Goal: Task Accomplishment & Management: Use online tool/utility

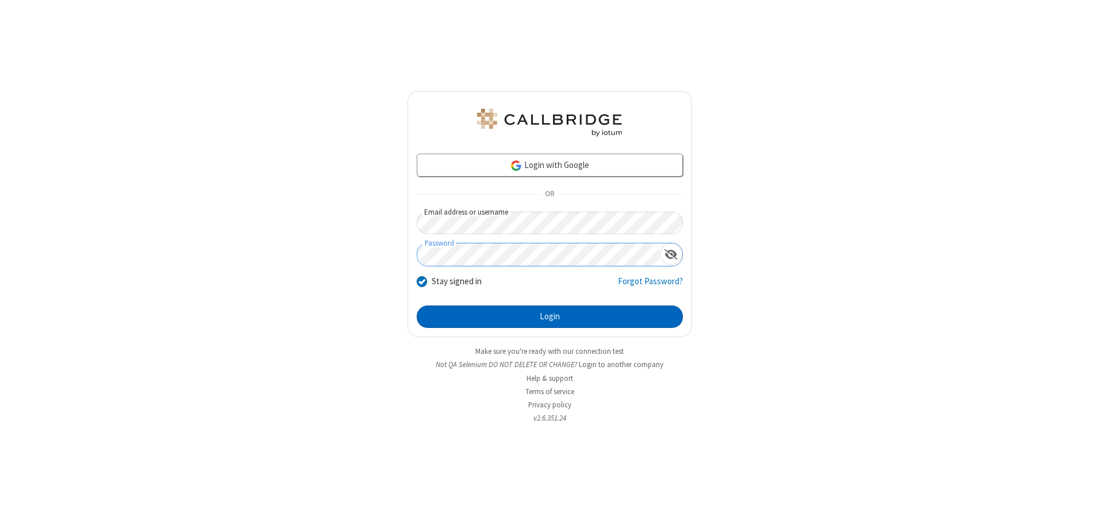
click at [550, 316] on button "Login" at bounding box center [550, 316] width 266 height 23
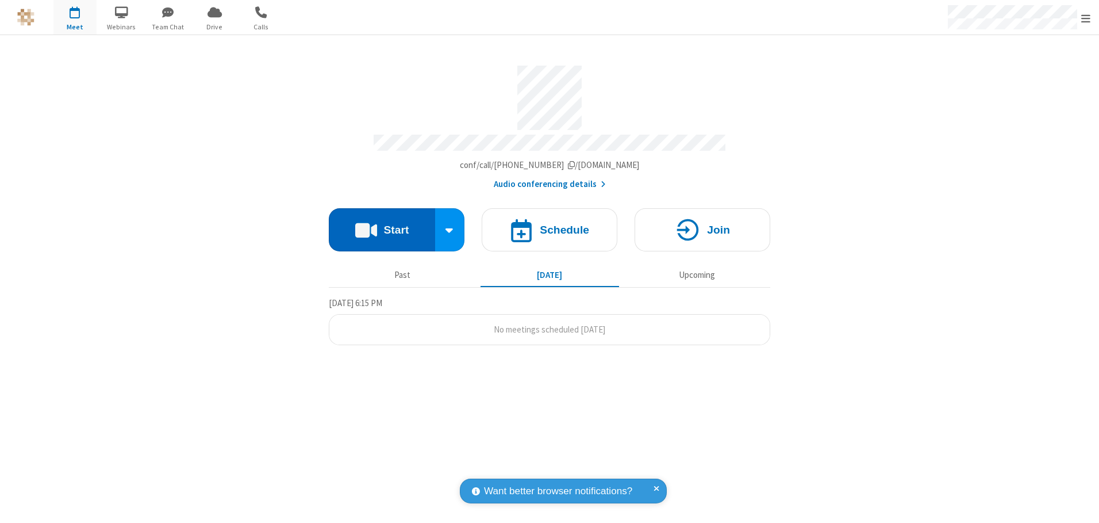
click at [382, 225] on button "Start" at bounding box center [382, 229] width 106 height 43
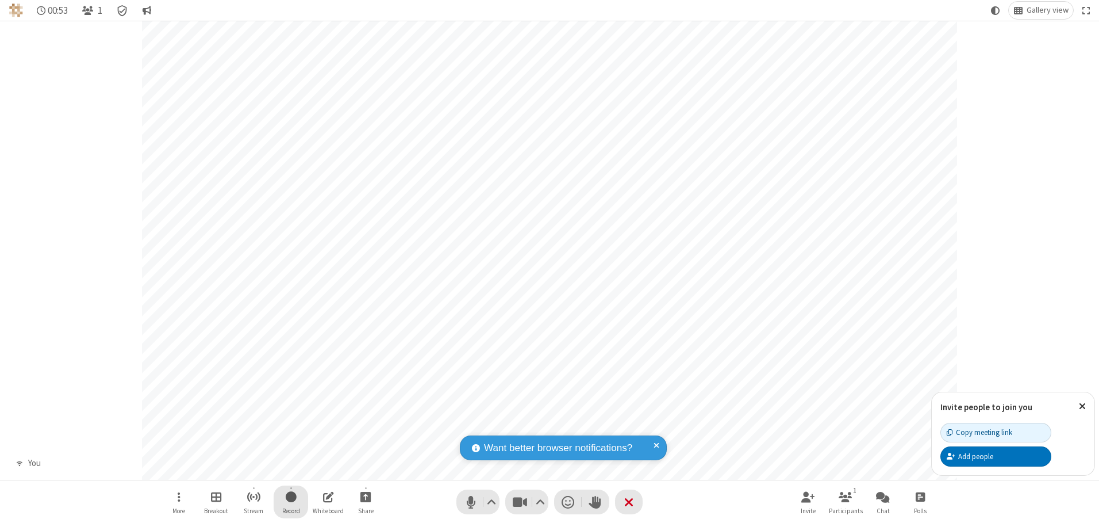
click at [291, 501] on span "Start recording" at bounding box center [291, 496] width 11 height 14
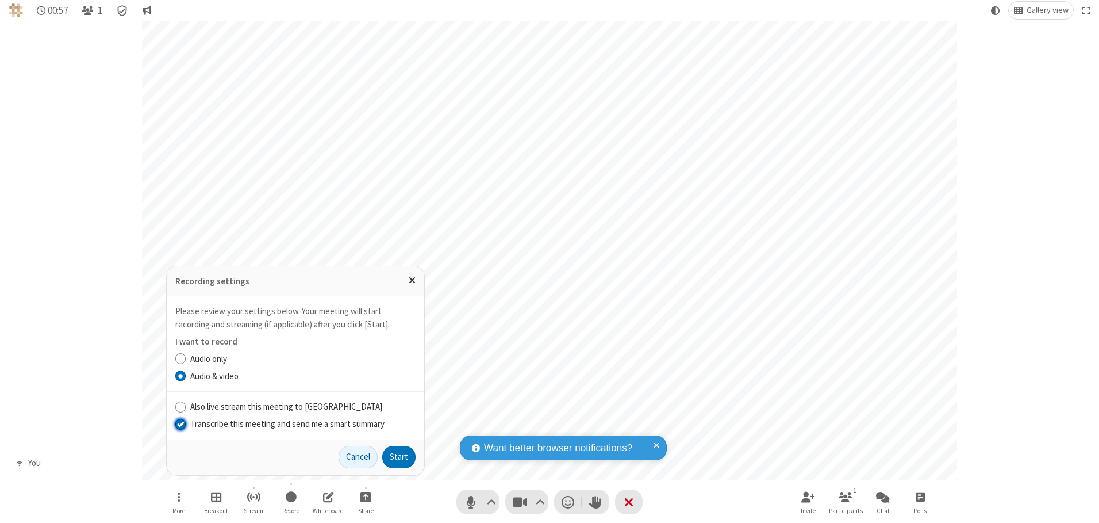
click at [180, 423] on input "Transcribe this meeting and send me a smart summary" at bounding box center [180, 423] width 11 height 12
click at [399, 457] on button "Start" at bounding box center [398, 457] width 33 height 23
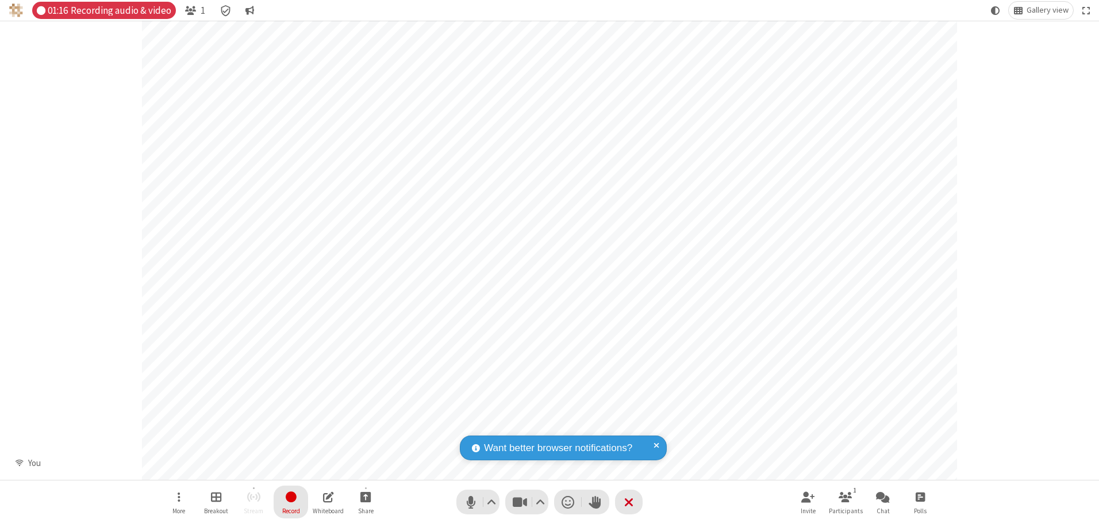
click at [291, 501] on span "Stop recording" at bounding box center [290, 496] width 13 height 14
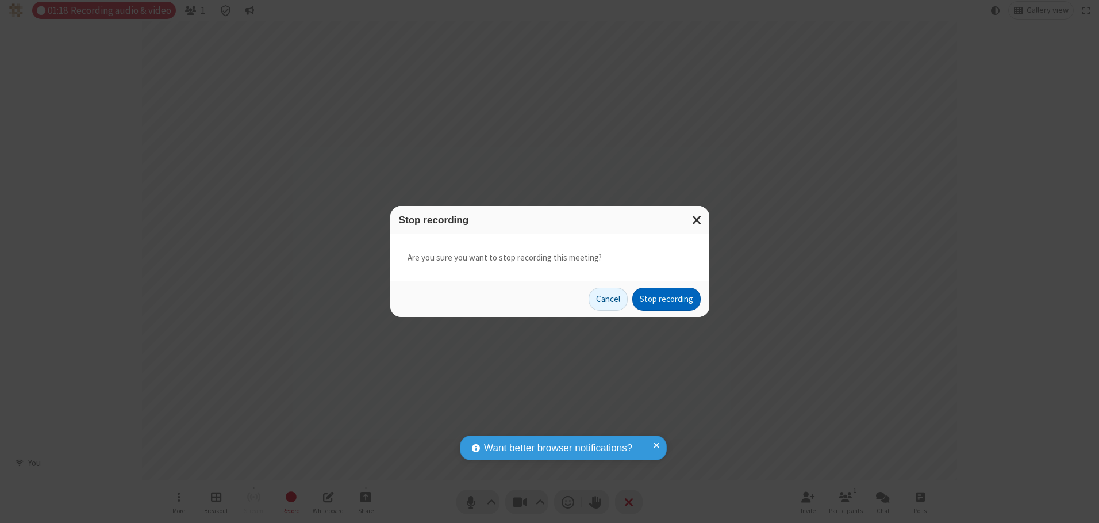
click at [666, 299] on button "Stop recording" at bounding box center [667, 299] width 68 height 23
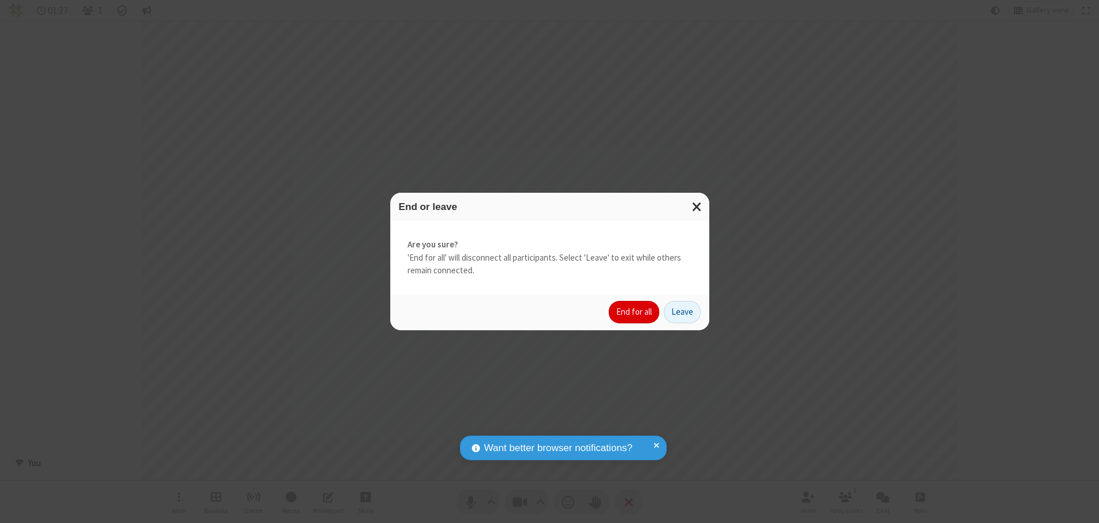
click at [635, 312] on button "End for all" at bounding box center [634, 312] width 51 height 23
